Goal: Find specific page/section: Find specific page/section

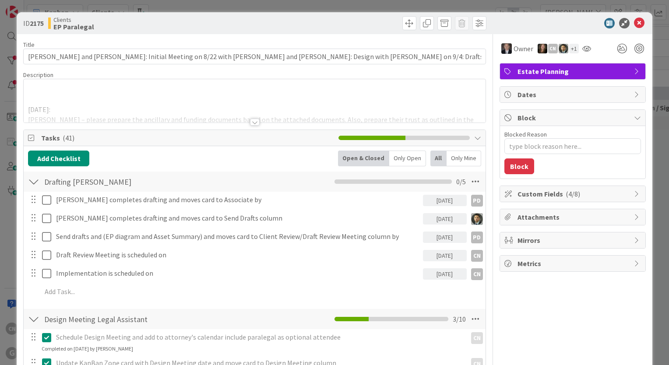
click at [250, 122] on div at bounding box center [255, 122] width 10 height 7
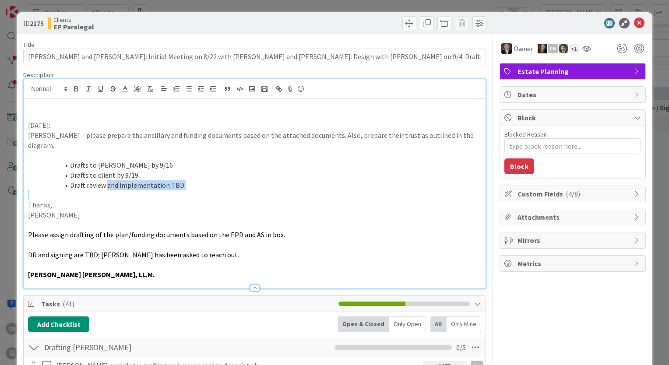
drag, startPoint x: 273, startPoint y: 186, endPoint x: 107, endPoint y: 173, distance: 166.5
click at [107, 173] on div "[DATE]: [PERSON_NAME] – please prepare the ancillary and funding documents base…" at bounding box center [255, 194] width 462 height 190
click at [235, 200] on p "Thanks," at bounding box center [254, 205] width 453 height 10
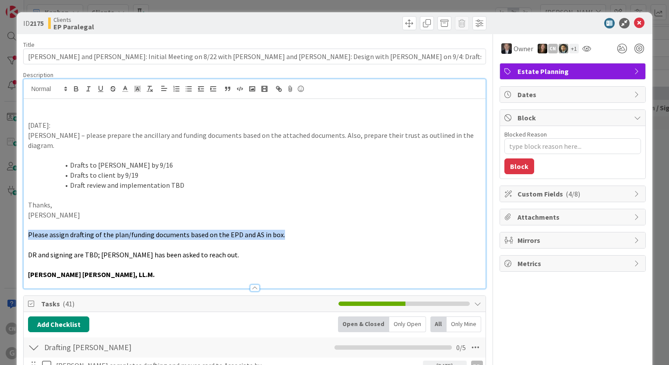
drag, startPoint x: 295, startPoint y: 227, endPoint x: 60, endPoint y: 225, distance: 235.6
click at [24, 221] on div "[DATE]: [PERSON_NAME] – please prepare the ancillary and funding documents base…" at bounding box center [255, 194] width 462 height 190
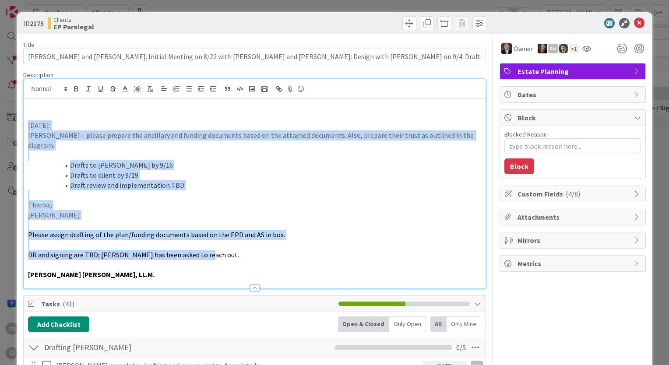
drag, startPoint x: 227, startPoint y: 246, endPoint x: 24, endPoint y: 126, distance: 236.0
click at [24, 126] on div "[DATE]: [PERSON_NAME] – please prepare the ancillary and funding documents base…" at bounding box center [255, 194] width 462 height 190
click at [209, 180] on li "Draft review and implementation TBD" at bounding box center [260, 185] width 443 height 10
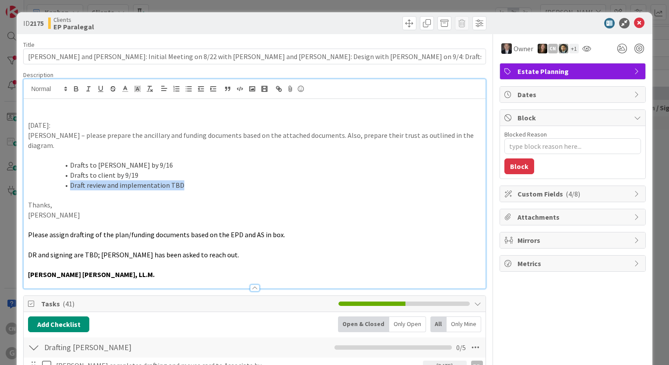
drag, startPoint x: 189, startPoint y: 180, endPoint x: 41, endPoint y: 173, distance: 147.7
click at [42, 180] on li "Draft review and implementation TBD" at bounding box center [260, 185] width 443 height 10
click at [305, 137] on p "[PERSON_NAME] – please prepare the ancillary and funding documents based on the…" at bounding box center [254, 140] width 453 height 20
click at [29, 116] on p at bounding box center [254, 116] width 453 height 10
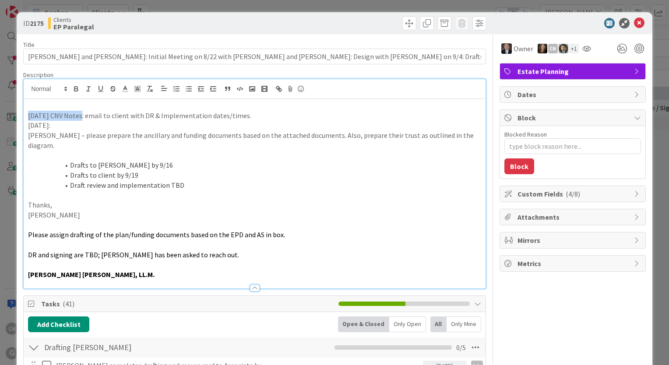
drag, startPoint x: 77, startPoint y: 116, endPoint x: 24, endPoint y: 112, distance: 53.5
click at [24, 112] on div "[DATE] CNV Notes: email to client with DR & Implementation dates/times. [DATE]:…" at bounding box center [255, 194] width 462 height 190
drag, startPoint x: 75, startPoint y: 90, endPoint x: 81, endPoint y: 90, distance: 6.6
click at [76, 90] on icon "button" at bounding box center [76, 89] width 8 height 8
click at [265, 116] on p "[DATE] CNV Notes : email to client with DR & Implementation dates/times." at bounding box center [254, 116] width 453 height 10
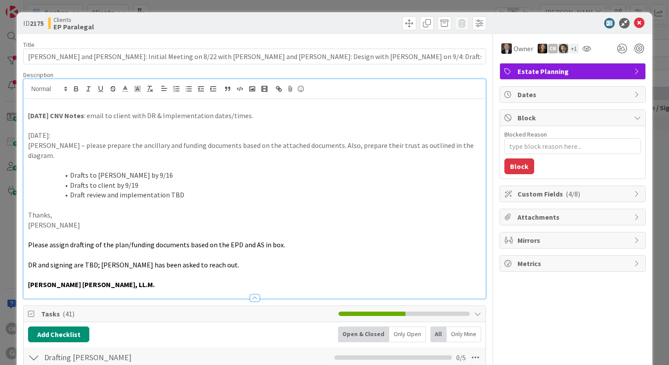
click at [95, 99] on div "[DATE] CNV Notes : email to client with DR & Implementation dates/times. [DATE]…" at bounding box center [255, 199] width 462 height 200
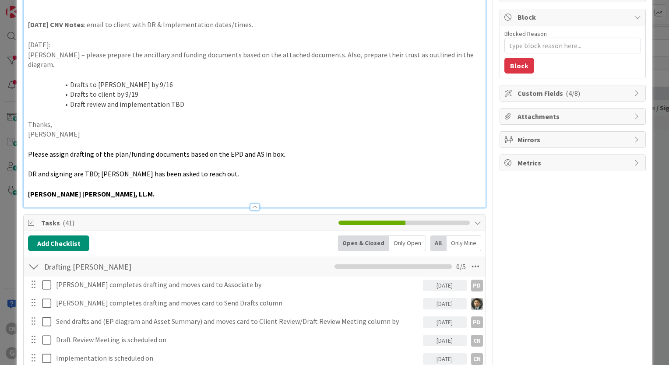
scroll to position [100, 0]
type textarea "x"
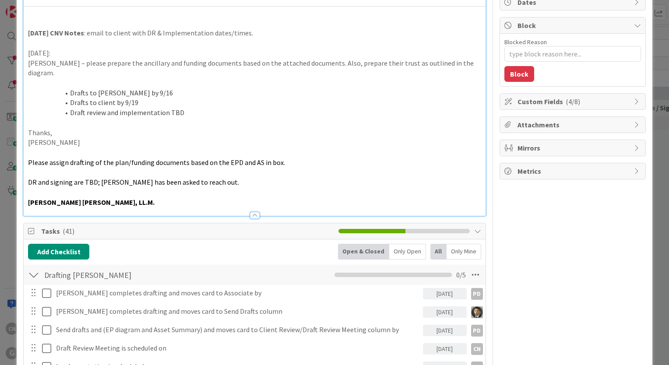
scroll to position [0, 0]
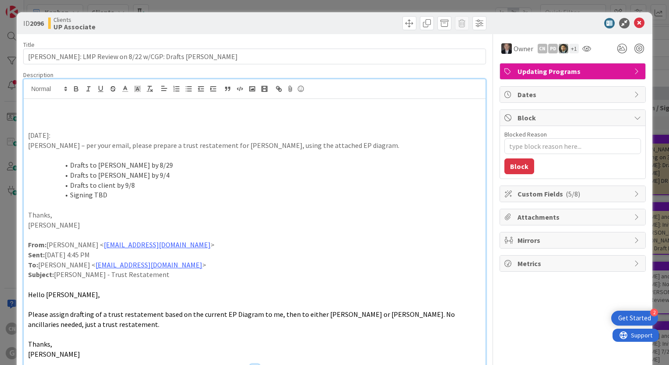
click at [32, 123] on p at bounding box center [254, 125] width 453 height 10
click at [26, 122] on div "8/22/2025: Paul – per your email, please prepare a trust restatement for Nancy …" at bounding box center [255, 233] width 462 height 269
click at [634, 20] on icon at bounding box center [639, 23] width 11 height 11
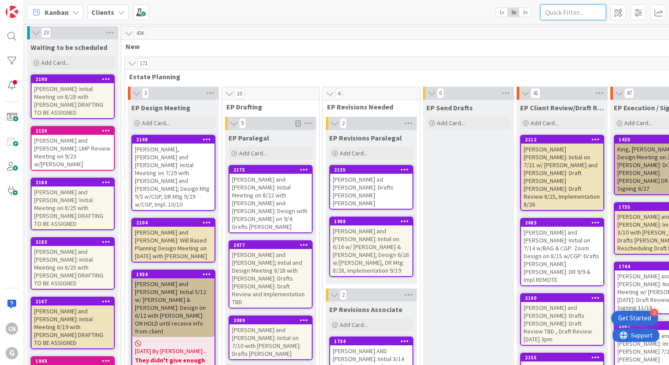
click at [571, 14] on input "text" at bounding box center [573, 12] width 66 height 16
type input "[PERSON_NAME]"
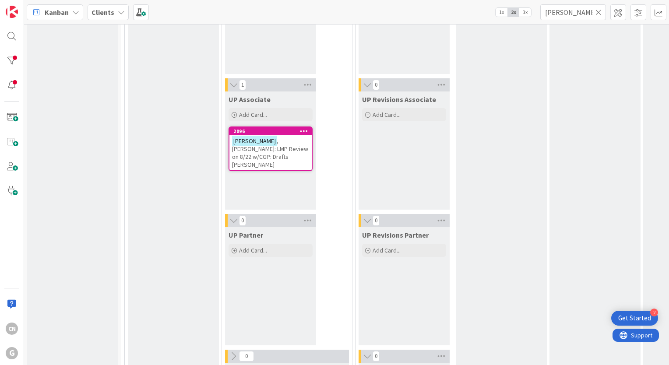
scroll to position [1401, 0]
click at [276, 147] on span ", Nancy: LMP Review on 8/22 w/CGP: Drafts Paul Chris Joel" at bounding box center [270, 153] width 76 height 32
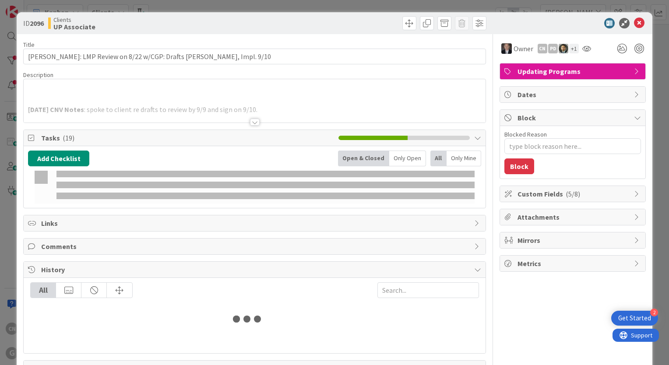
type textarea "x"
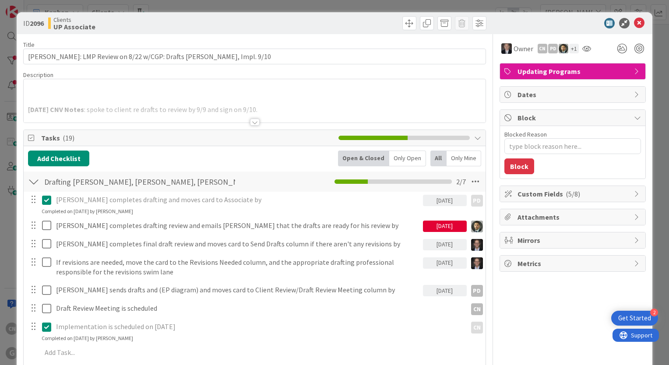
click at [250, 121] on div at bounding box center [255, 122] width 10 height 7
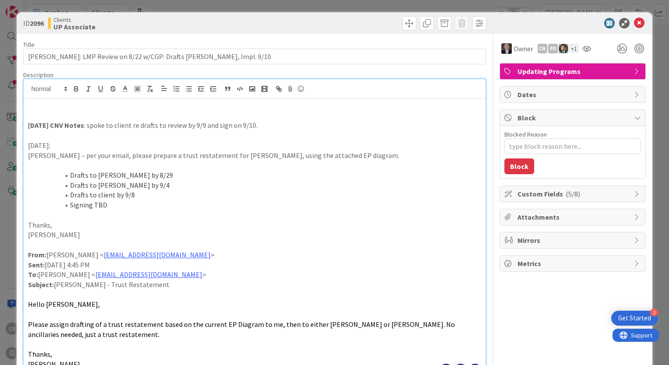
click at [273, 125] on p "9.8.25 CNV Notes : spoke to client re drafts to review by 9/9 and sign on 9/10." at bounding box center [254, 125] width 453 height 10
drag, startPoint x: 634, startPoint y: 24, endPoint x: 578, endPoint y: 0, distance: 60.3
click at [634, 23] on icon at bounding box center [639, 23] width 11 height 11
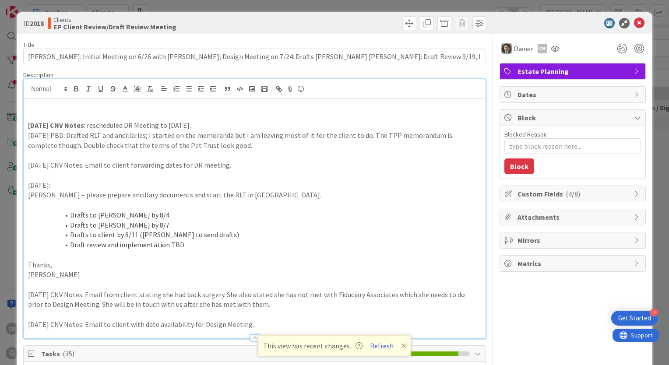
click at [378, 257] on p at bounding box center [254, 255] width 453 height 10
click at [199, 125] on p "9.8.25 CNV Notes : rescheduled DR Meeting to 9.19.25." at bounding box center [254, 125] width 453 height 10
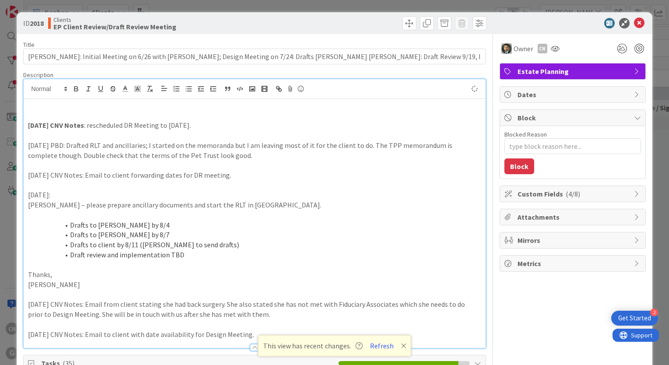
type textarea "x"
